Goal: Check status: Check status

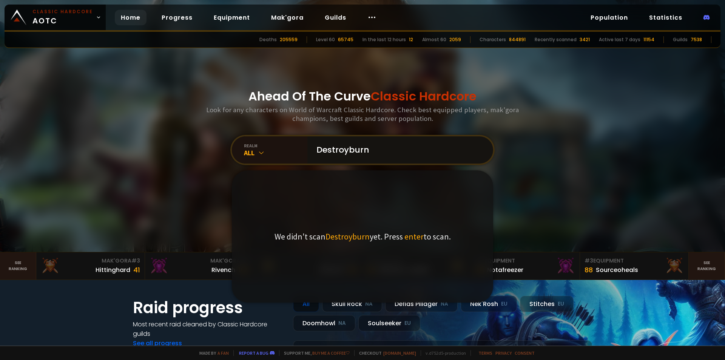
paste input "d"
type input "destroyburn"
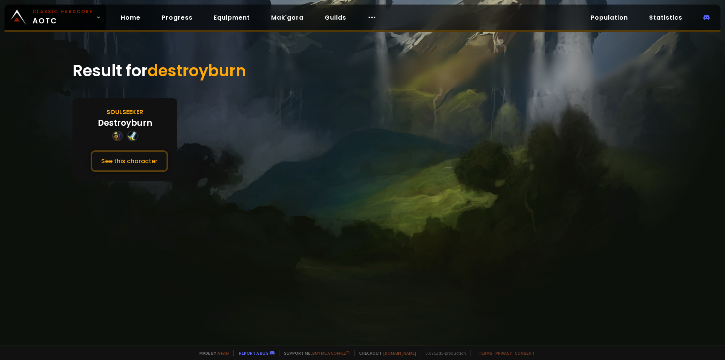
click at [129, 136] on div at bounding box center [132, 136] width 11 height 11
click at [131, 153] on button "See this character" at bounding box center [129, 161] width 77 height 22
